Goal: Check status: Check status

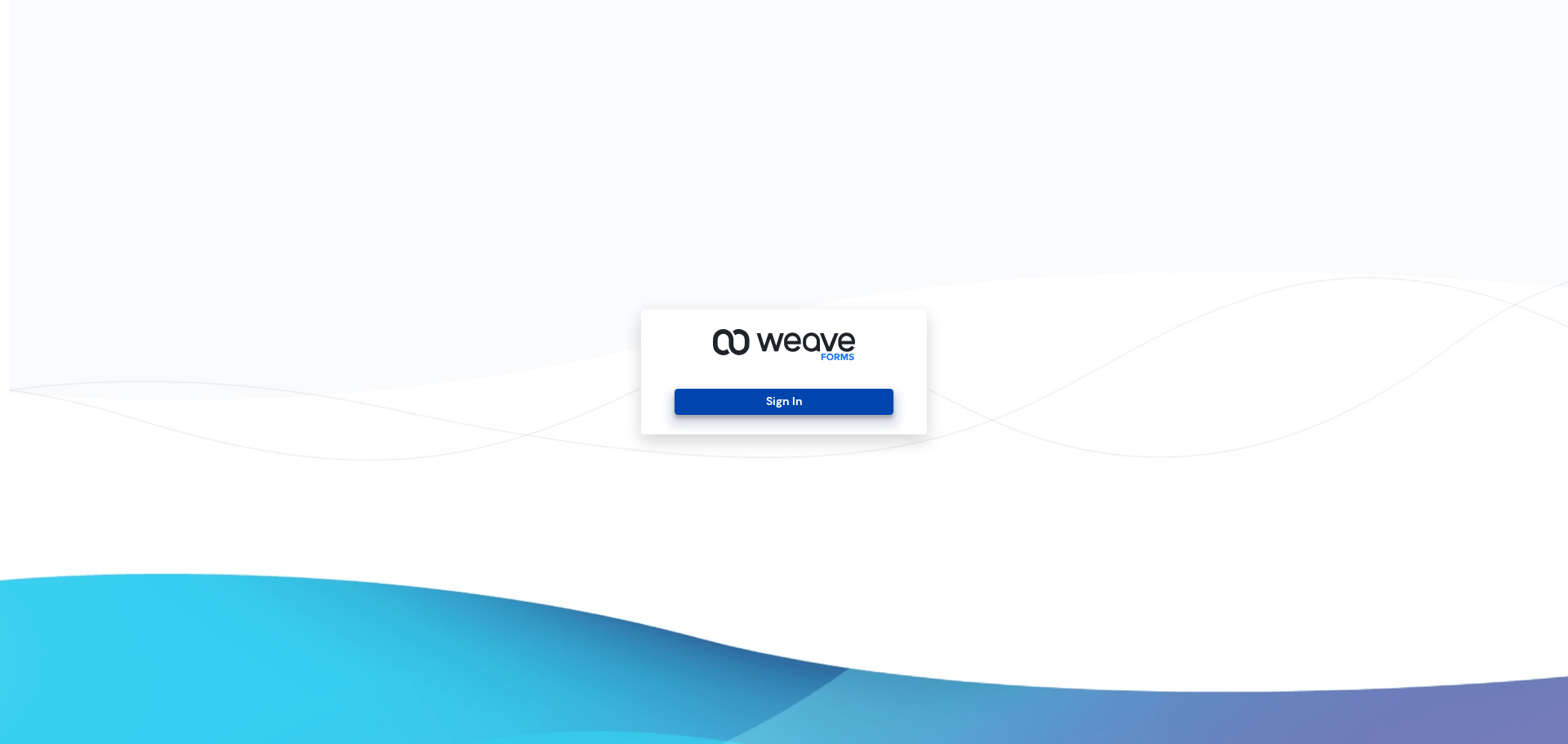
click at [764, 405] on button "Sign In" at bounding box center [784, 402] width 218 height 26
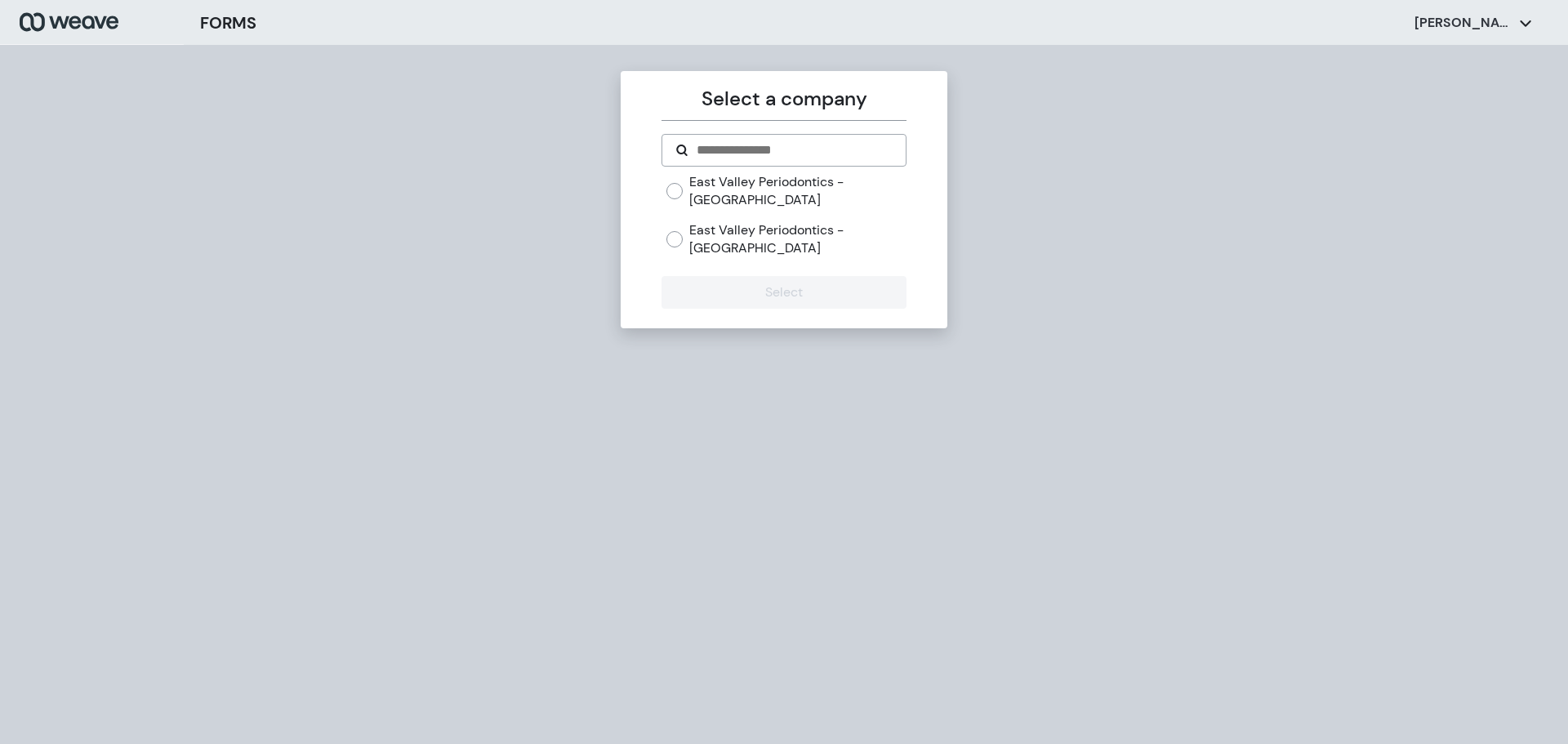
click at [798, 230] on label "East Valley Periodontics - [GEOGRAPHIC_DATA]" at bounding box center [797, 239] width 216 height 36
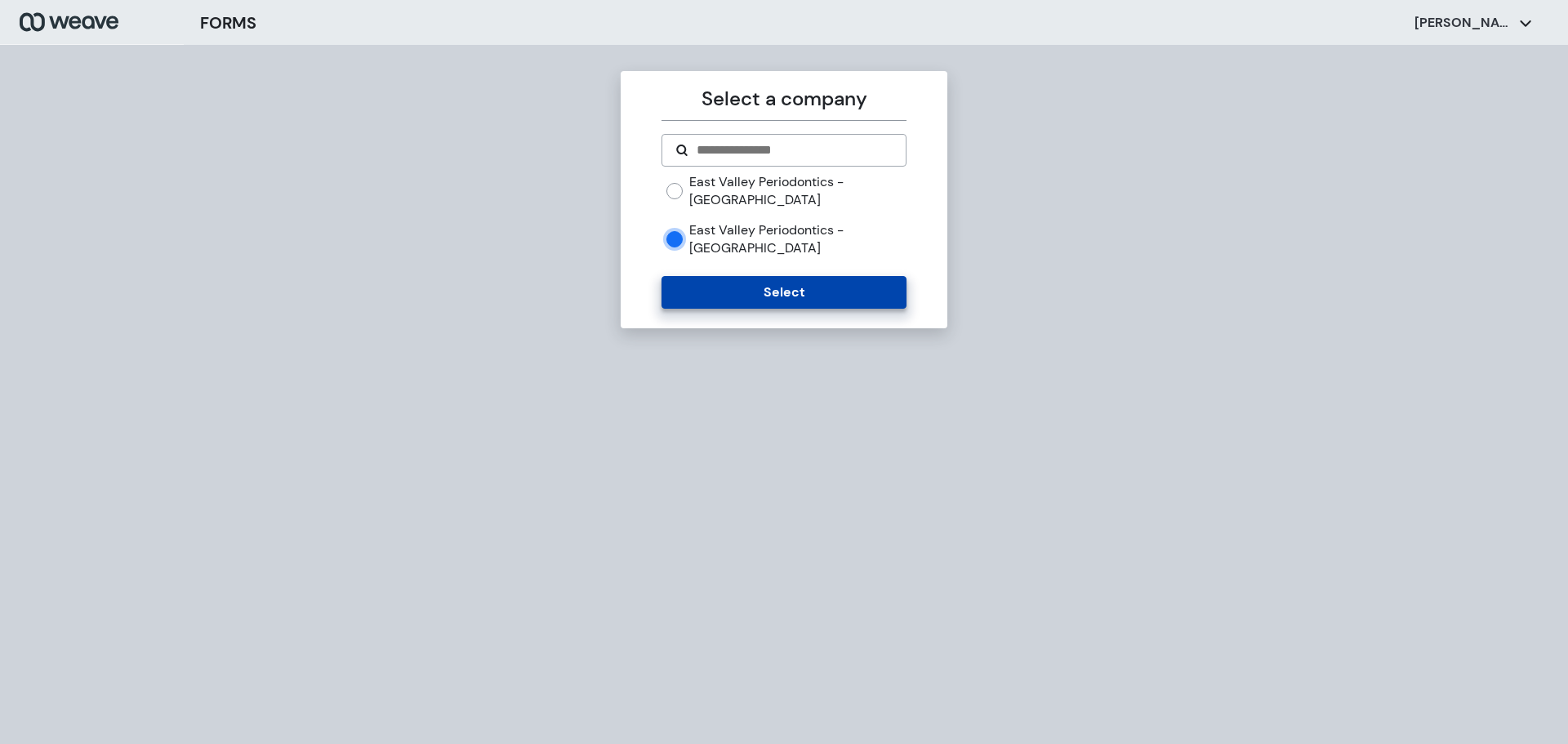
click at [784, 276] on button "Select" at bounding box center [783, 292] width 244 height 33
